Goal: Task Accomplishment & Management: Complete application form

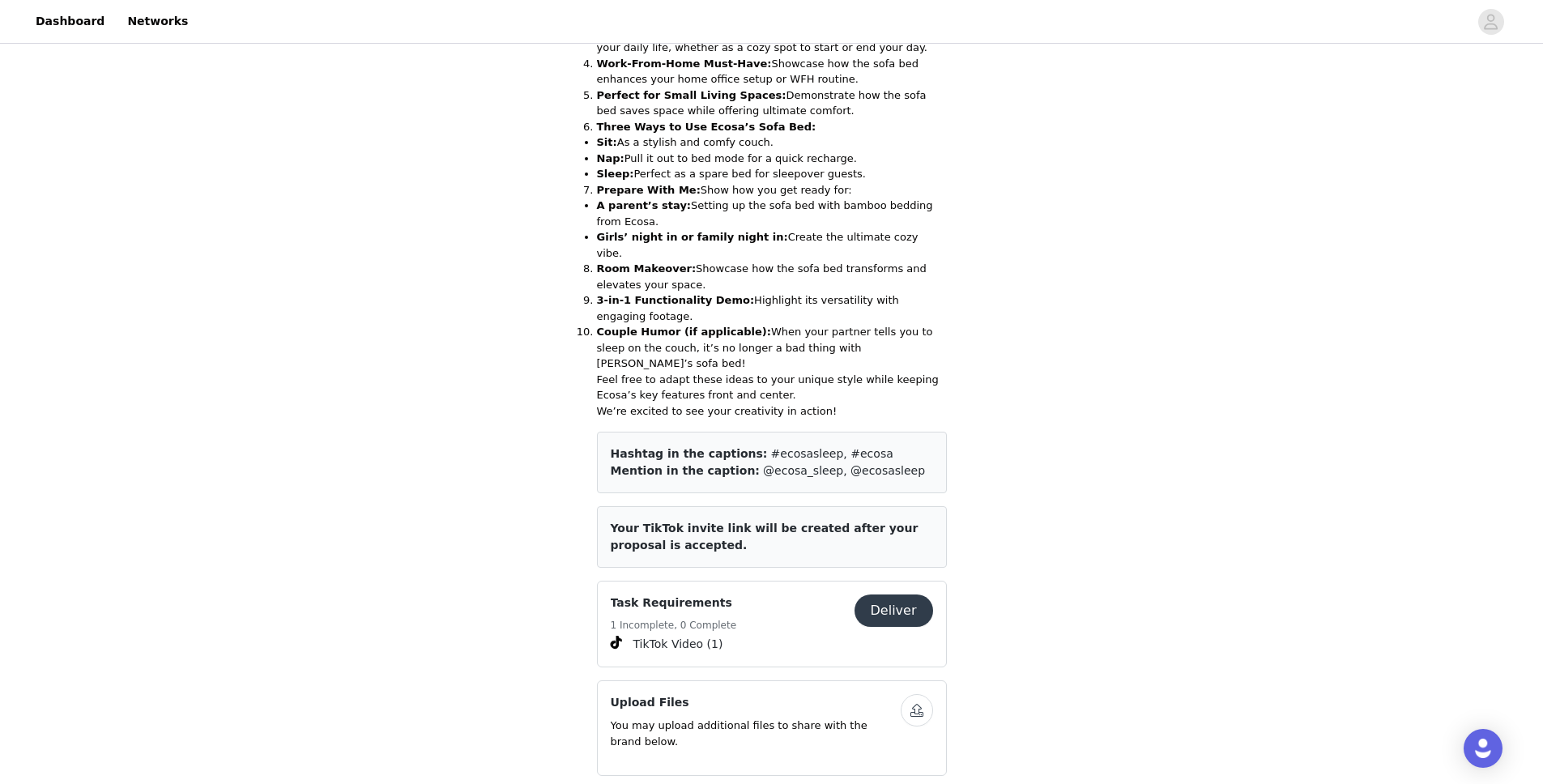
scroll to position [926, 0]
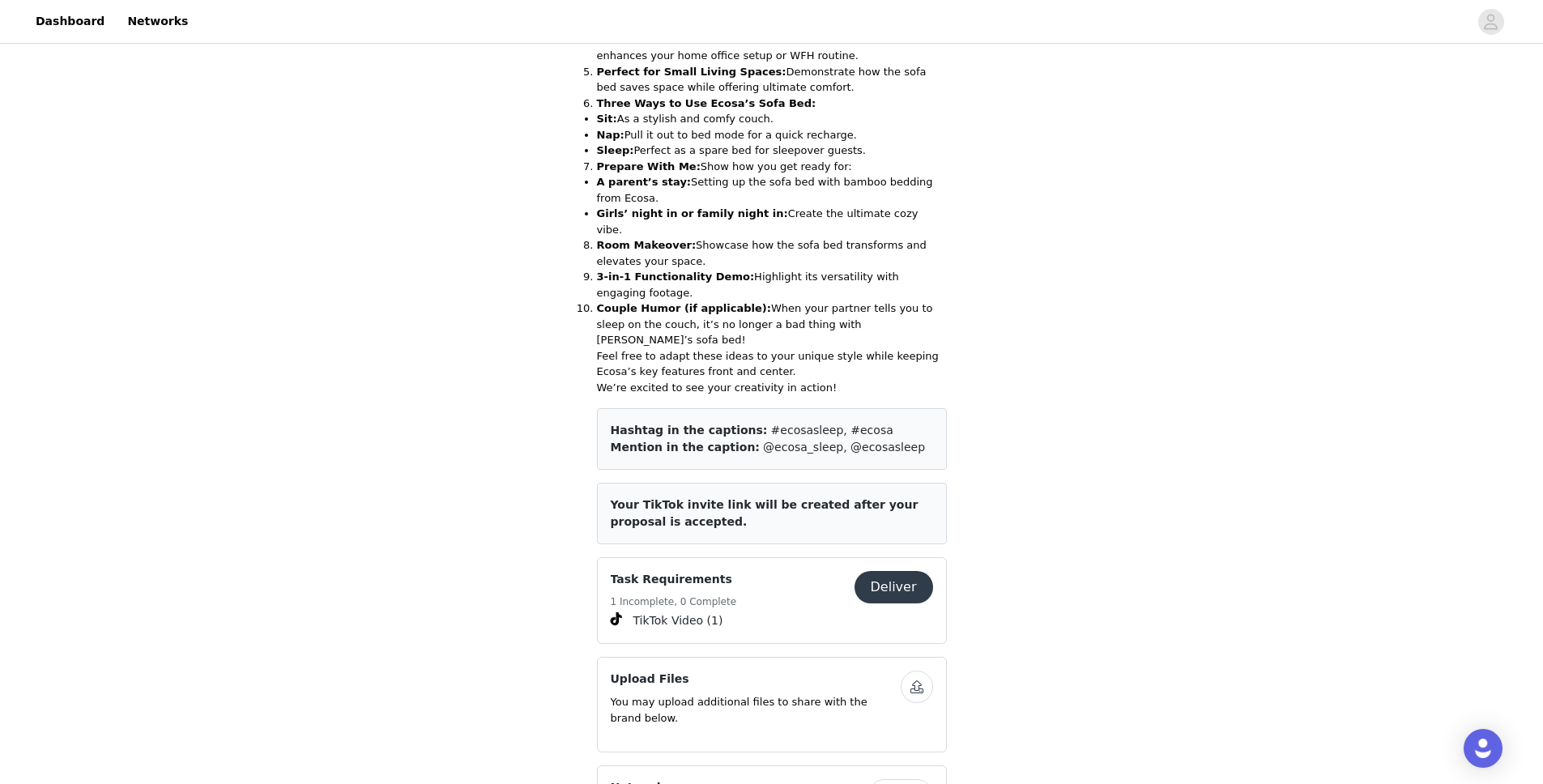
click at [895, 571] on button "Deliver" at bounding box center [894, 588] width 79 height 33
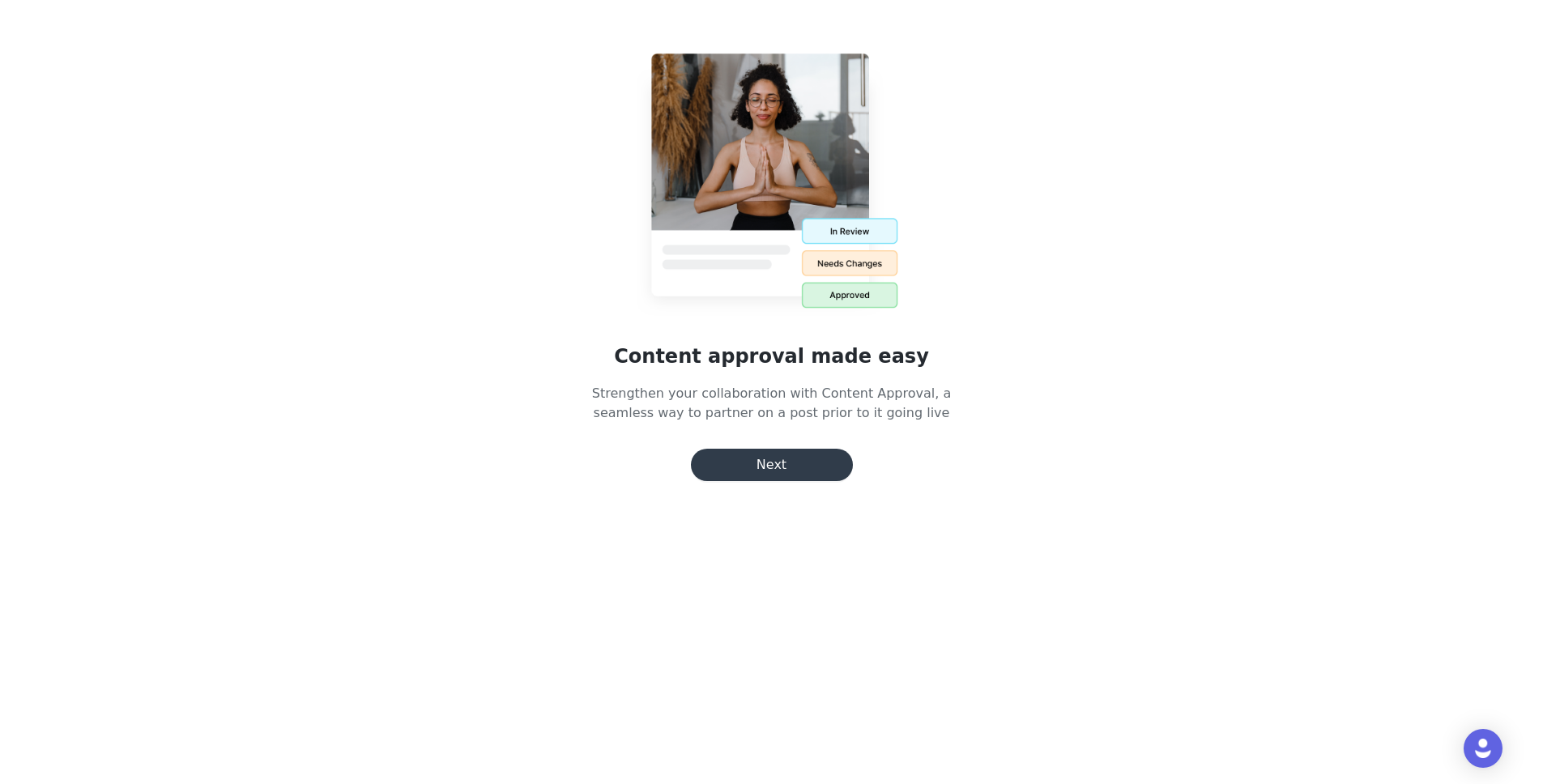
scroll to position [263, 0]
click at [794, 473] on button "Next" at bounding box center [772, 465] width 162 height 33
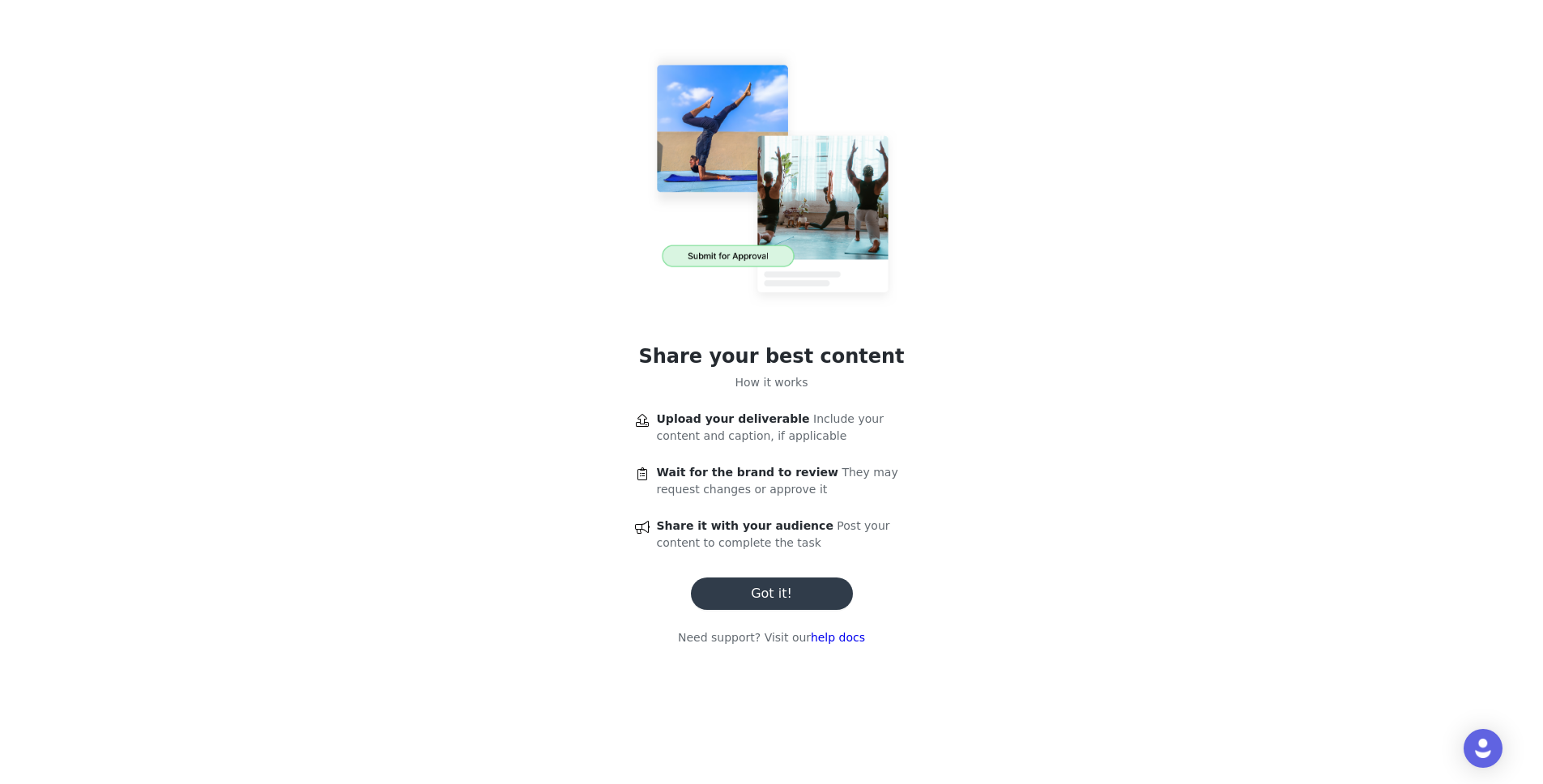
click at [802, 589] on button "Got it!" at bounding box center [772, 594] width 162 height 33
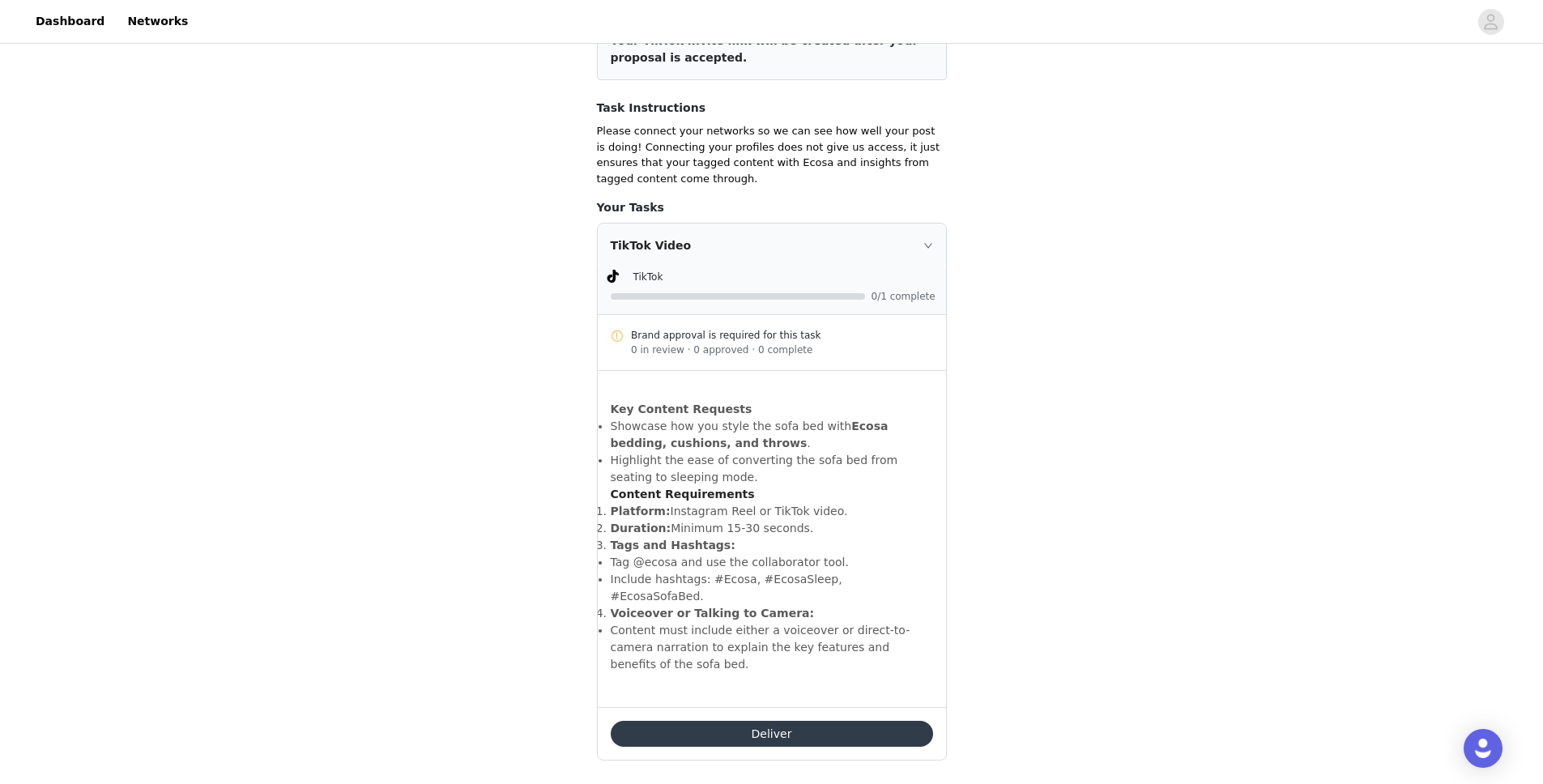
click at [794, 721] on button "Deliver" at bounding box center [772, 734] width 323 height 26
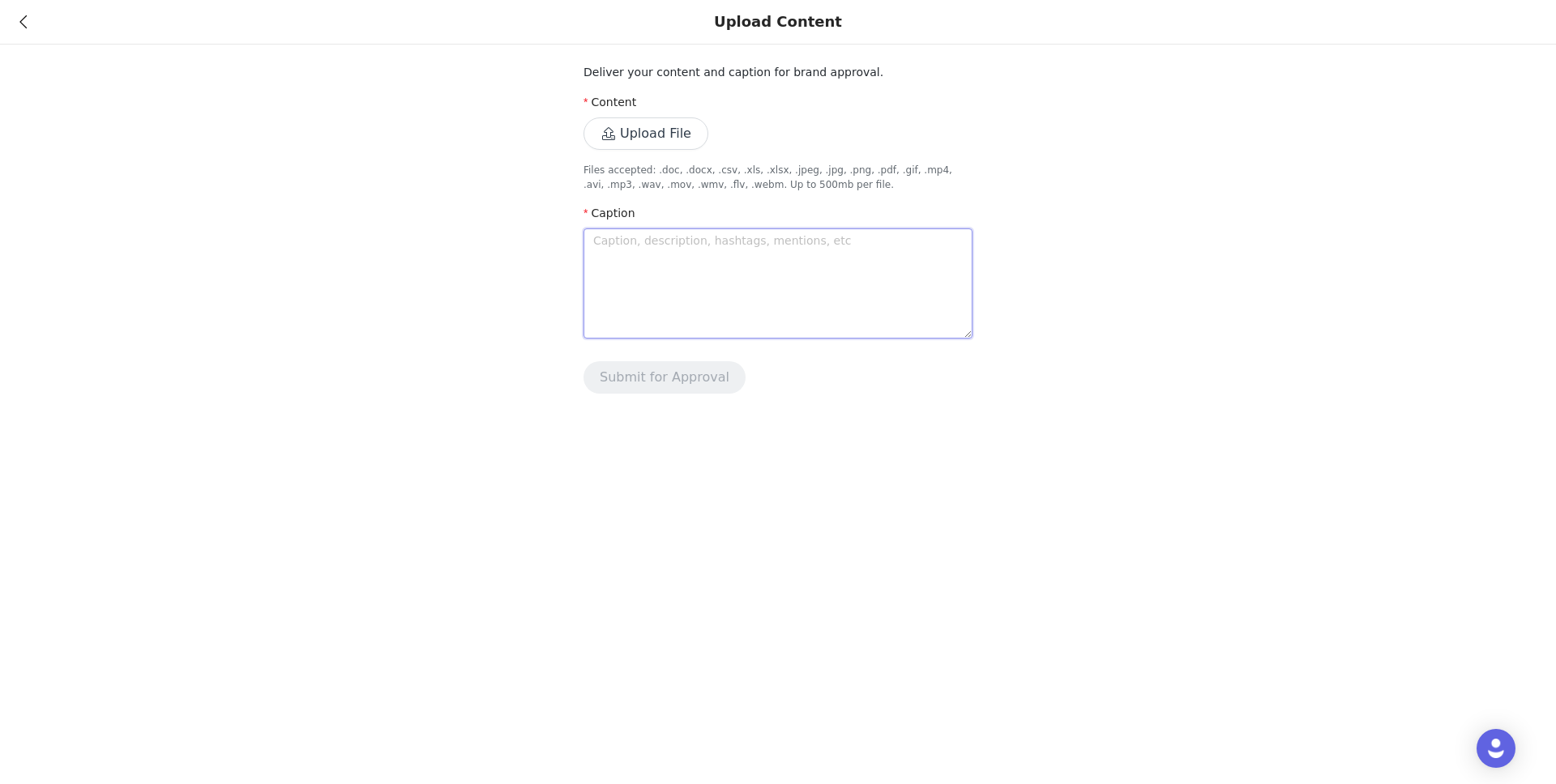
click at [662, 261] on textarea at bounding box center [778, 283] width 389 height 110
paste textarea "I’ve been wanting to do up our spare room for ages but I didn’t want to crowd i…"
type textarea "I’ve been wanting to do up our spare room for ages but I didn’t want to crowd i…"
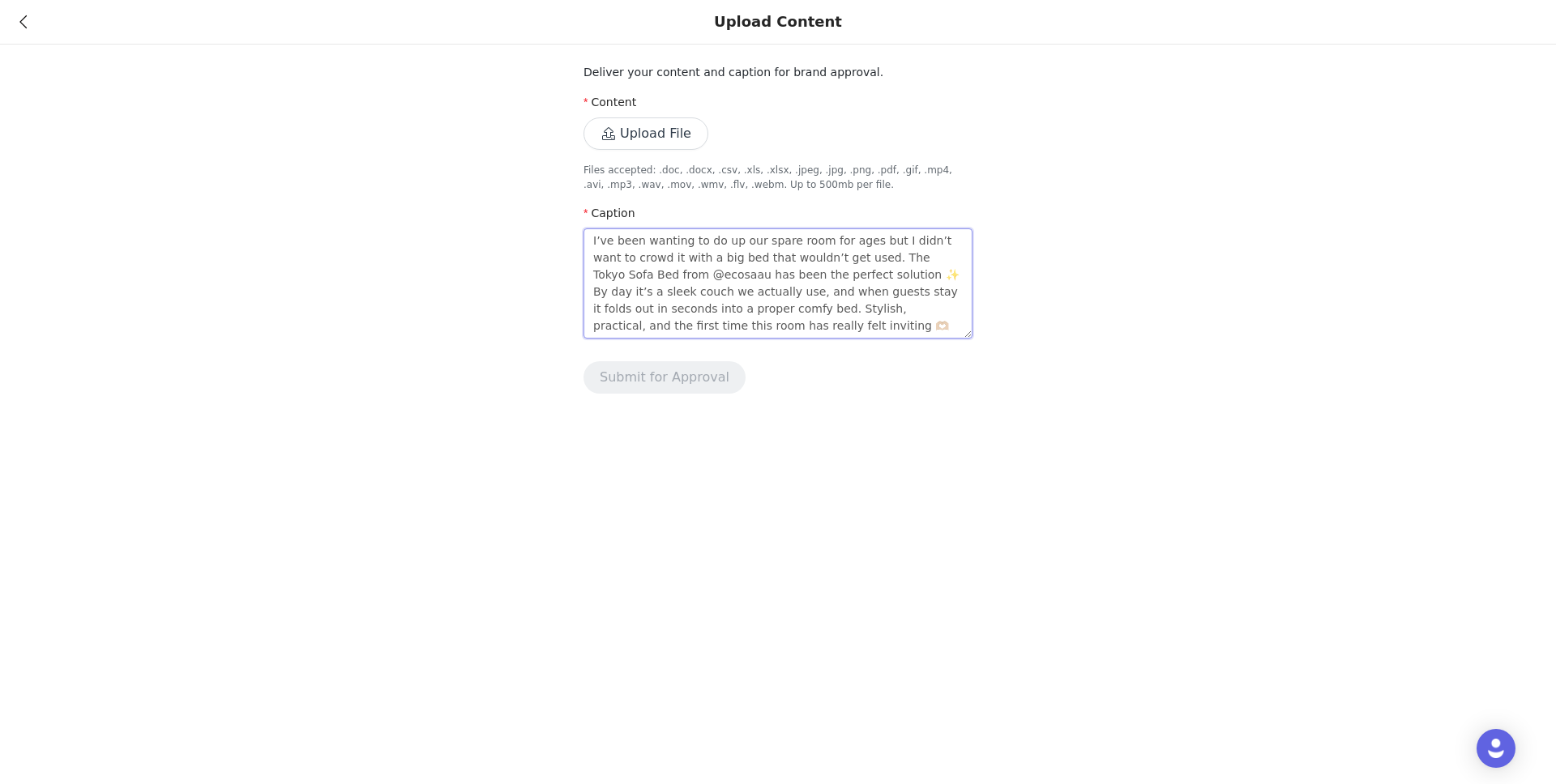
click at [672, 274] on textarea "I’ve been wanting to do up our spare room for ages but I didn’t want to crowd i…" at bounding box center [778, 283] width 389 height 110
type textarea "I’ve been wanting to do up our spare room for ages but I didn’t want to crowd i…"
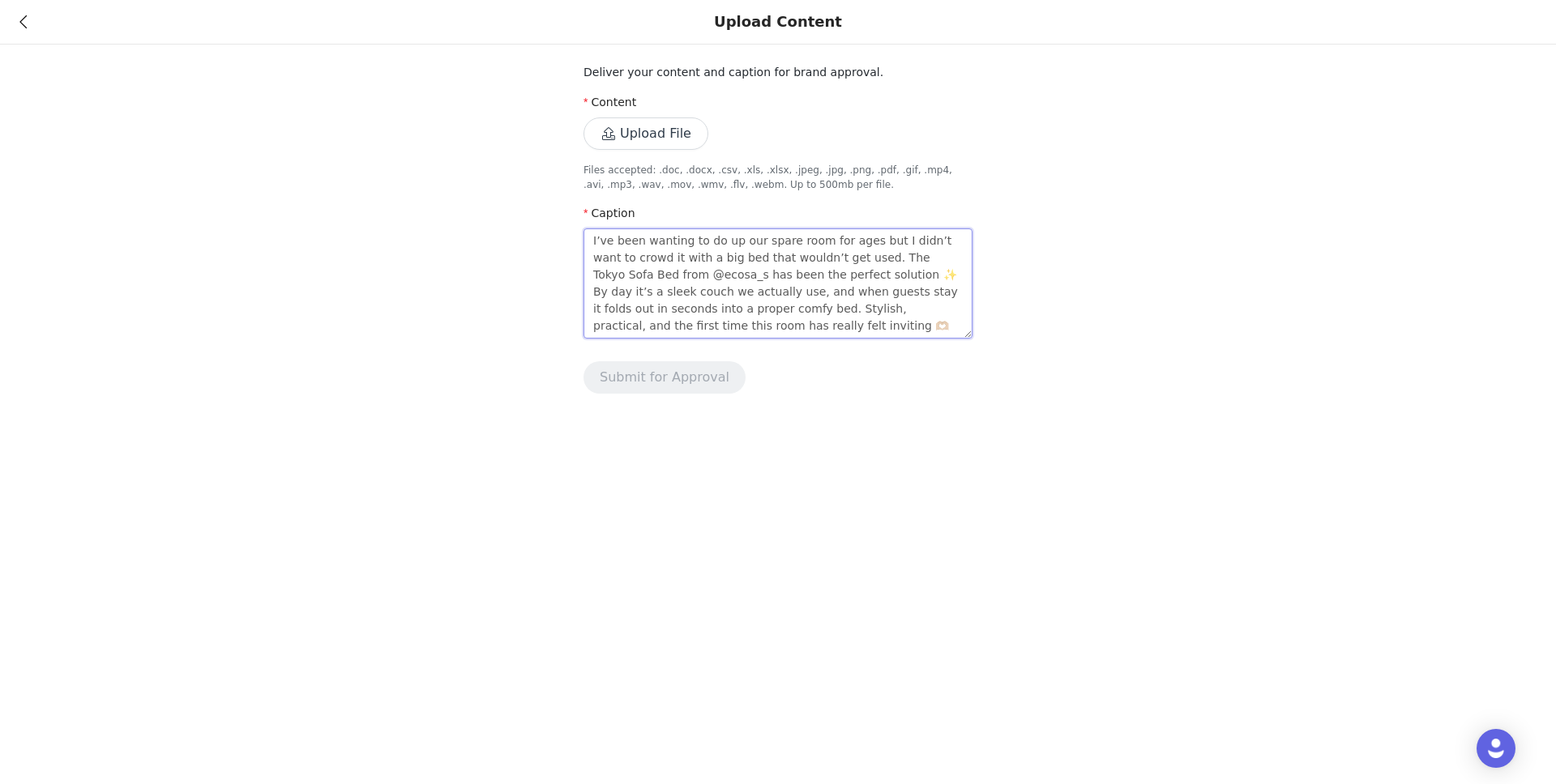
type textarea "I’ve been wanting to do up our spare room for ages but I didn’t want to crowd i…"
click at [820, 330] on textarea "I’ve been wanting to do up our spare room for ages but I didn’t want to crowd i…" at bounding box center [778, 283] width 389 height 110
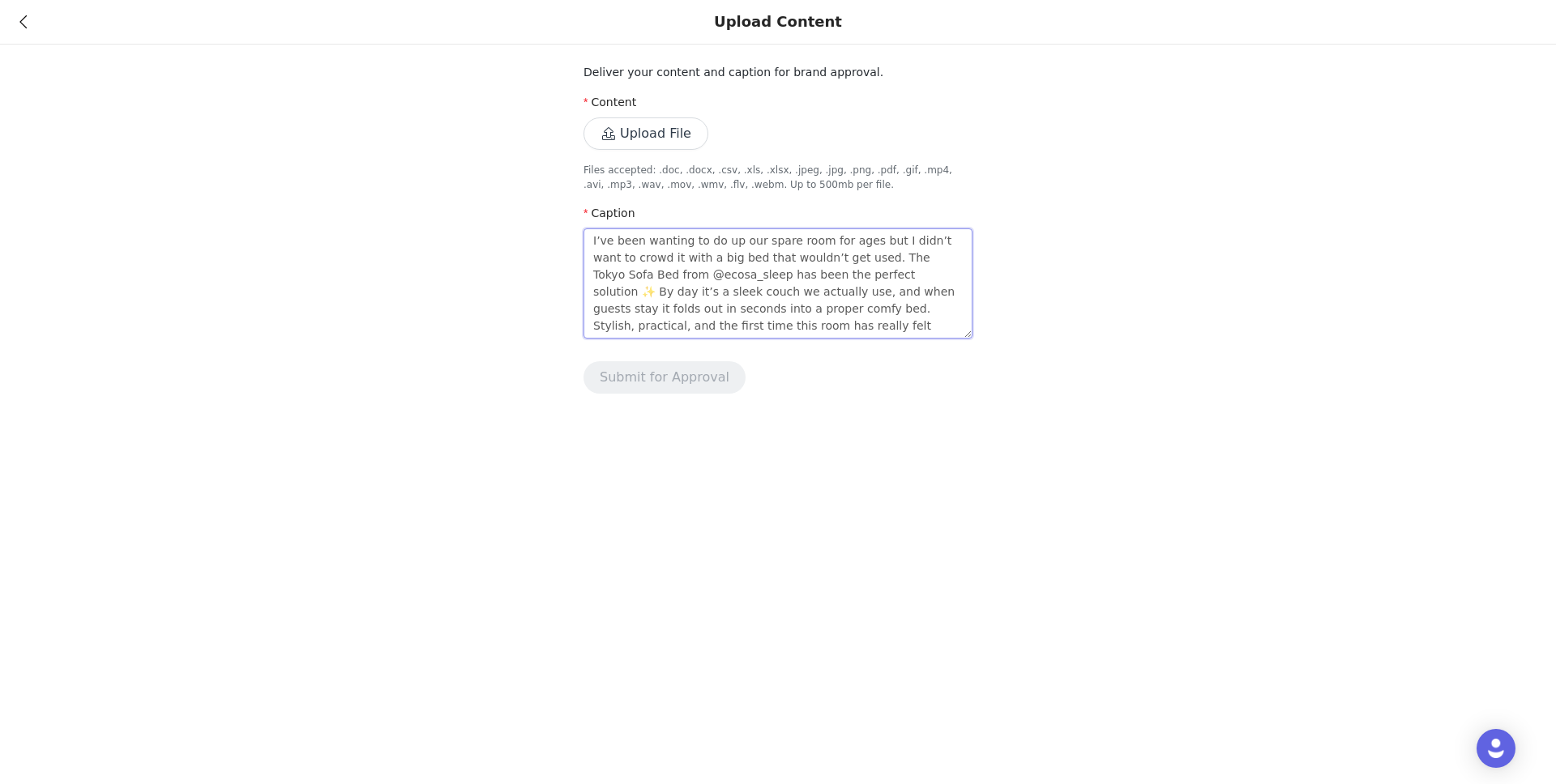
type textarea "I’ve been wanting to do up our spare room for ages but I didn’t want to crowd i…"
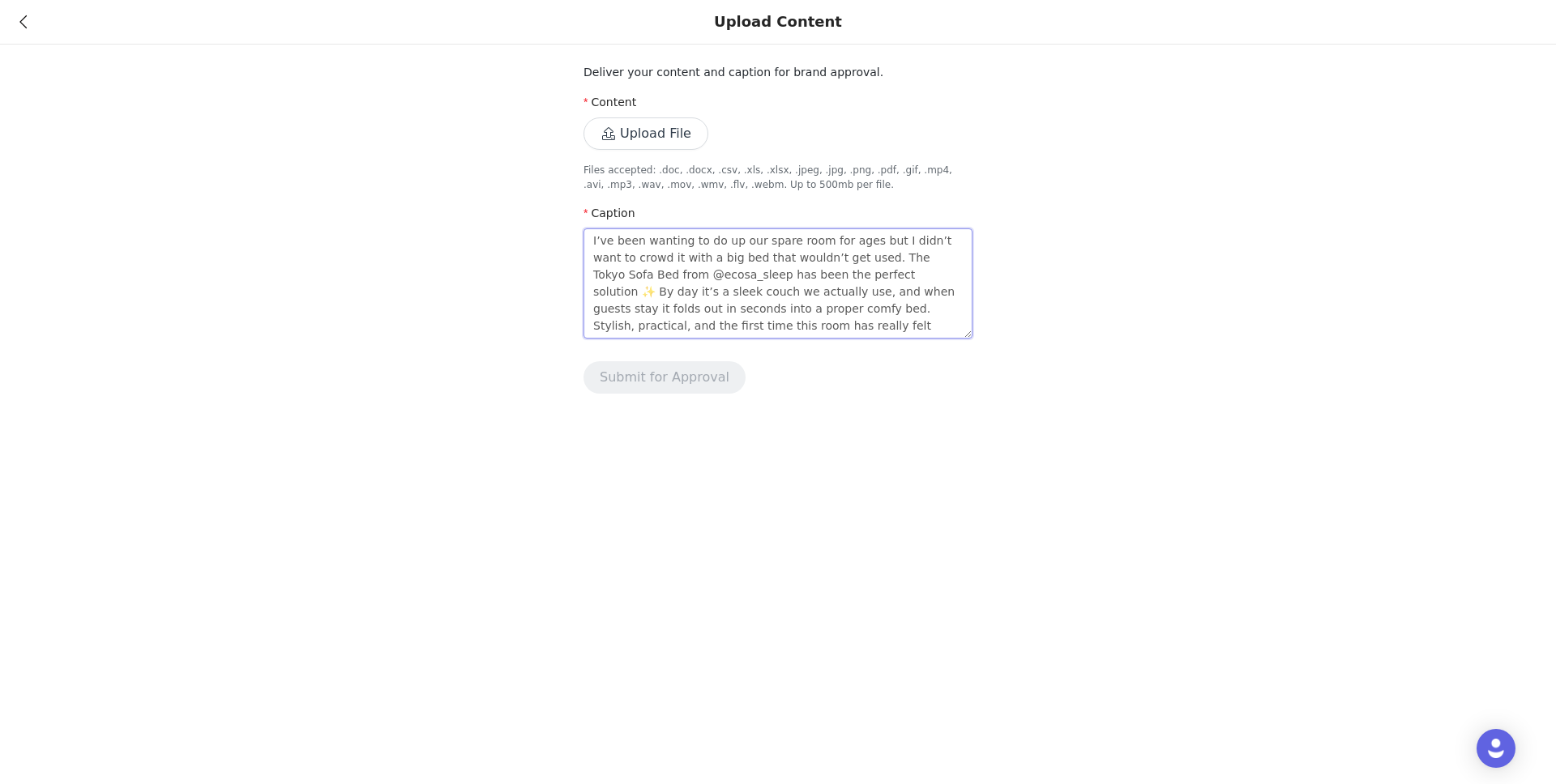
type textarea "I’ve been wanting to do up our spare room for ages but I didn’t want to crowd i…"
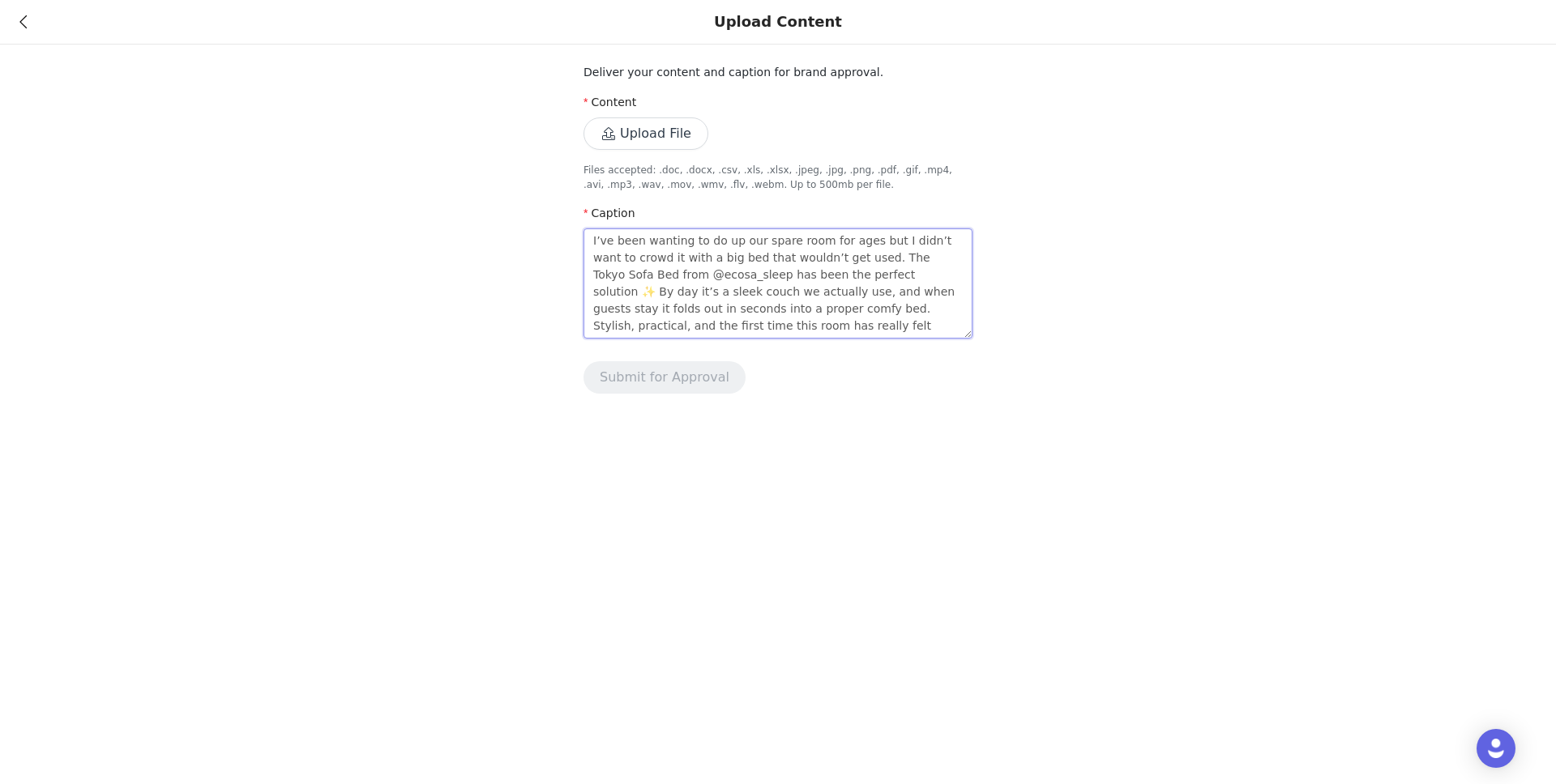
type textarea "I’ve been wanting to do up our spare room for ages but I didn’t want to crowd i…"
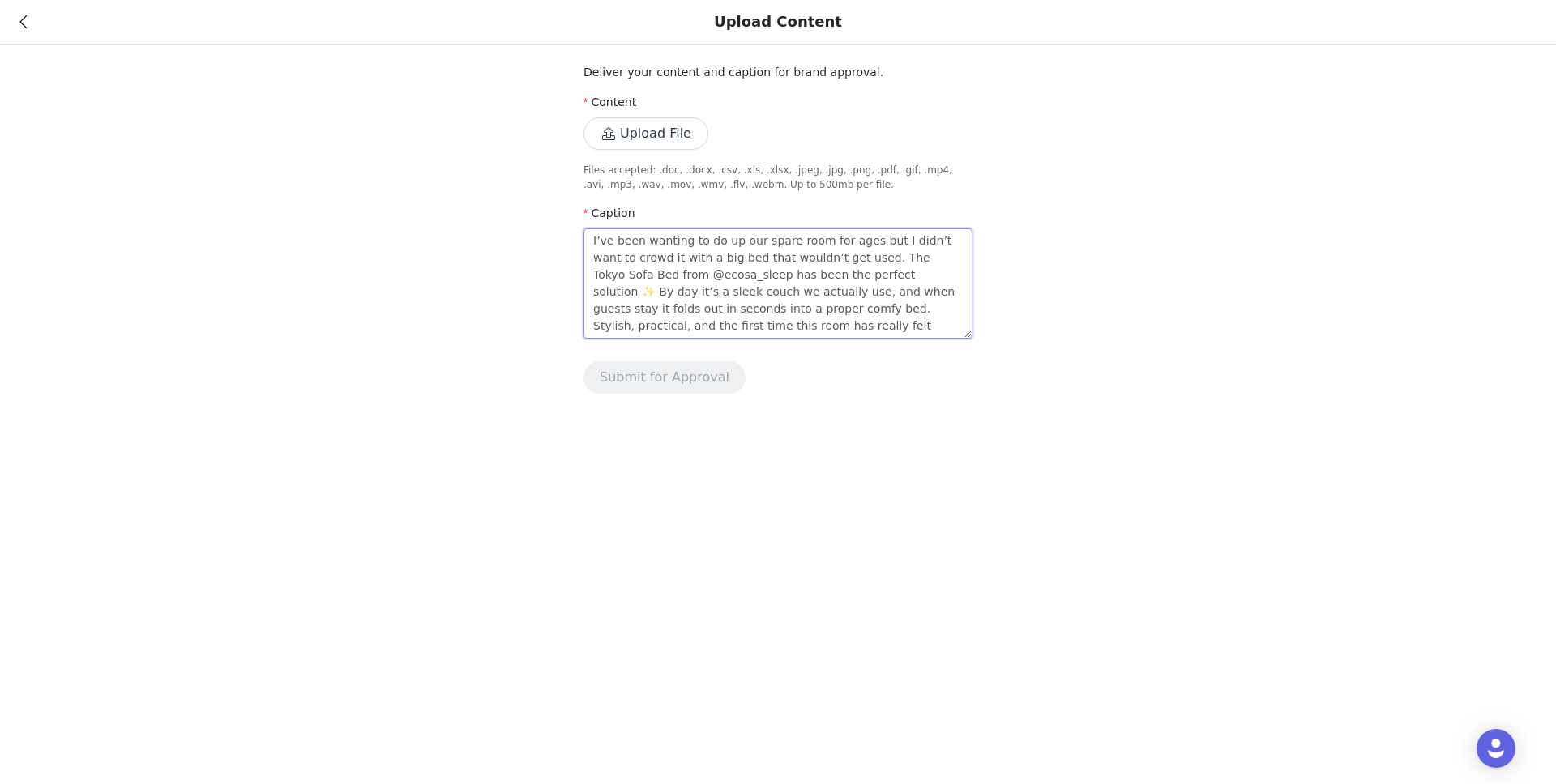
type textarea "I’ve been wanting to do up our spare room for ages but I didn’t want to crowd i…"
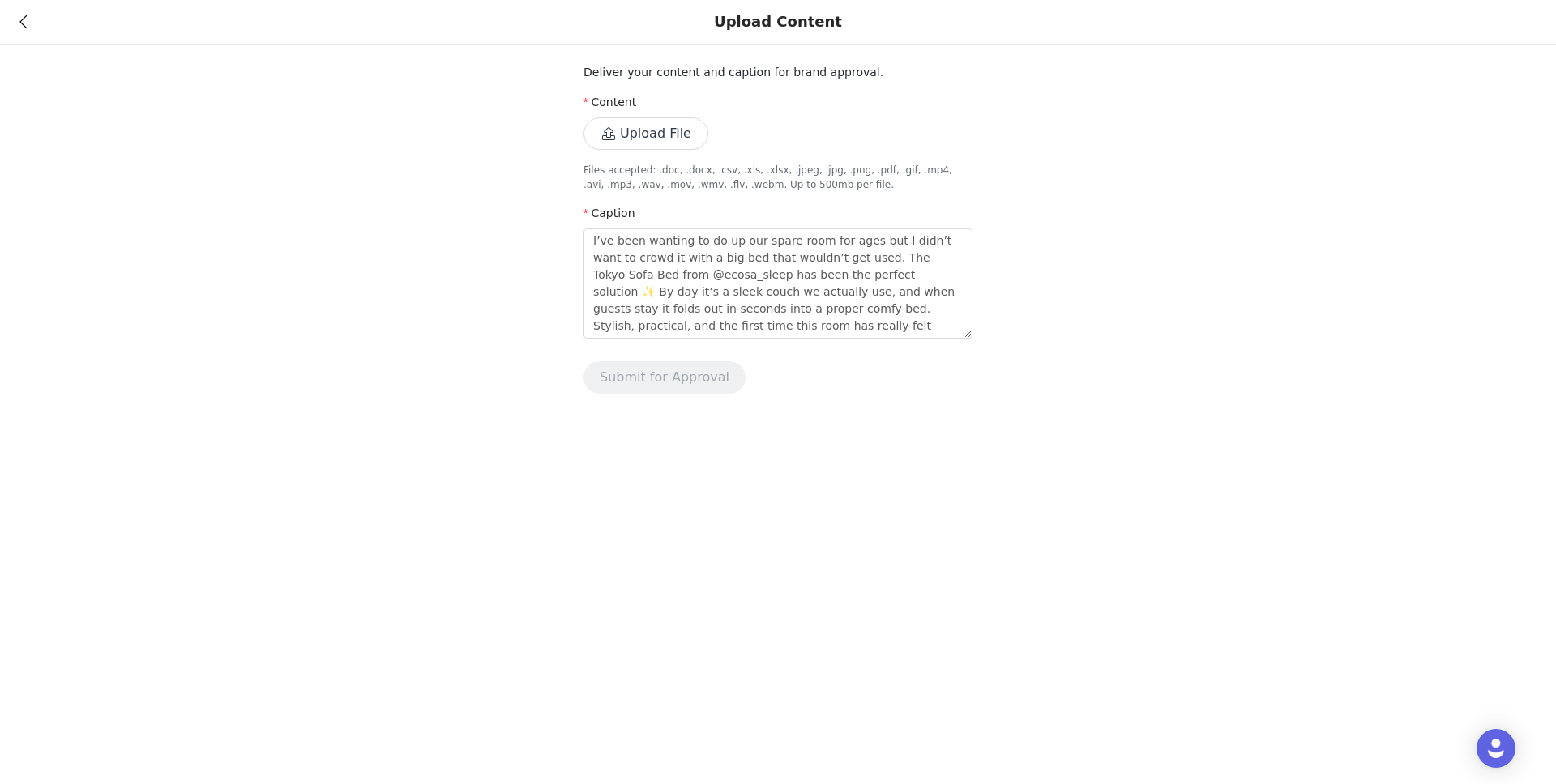
click at [642, 139] on button "Upload File" at bounding box center [646, 134] width 125 height 33
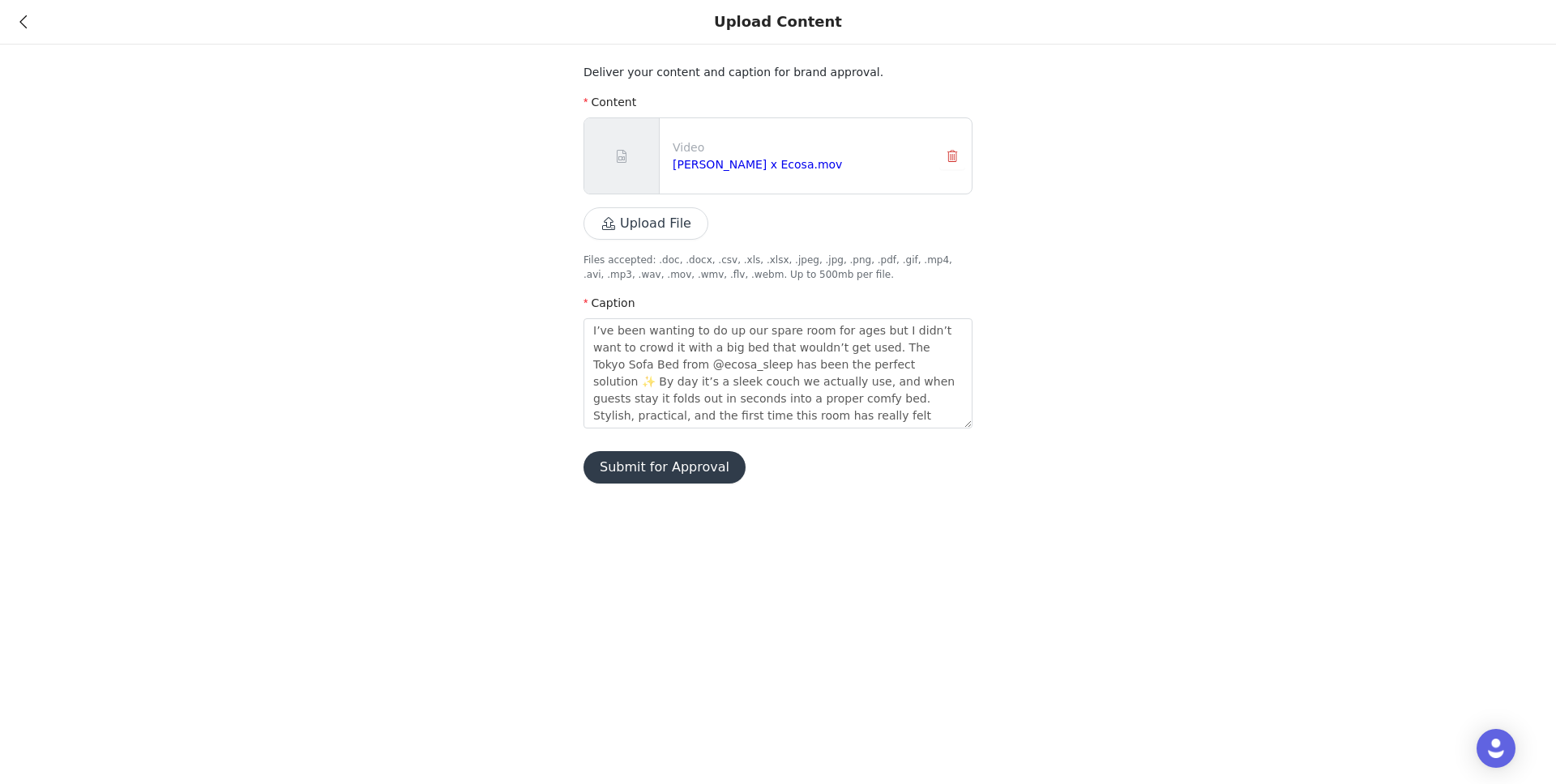
click at [635, 472] on button "Submit for Approval" at bounding box center [665, 468] width 162 height 33
